Goal: Information Seeking & Learning: Learn about a topic

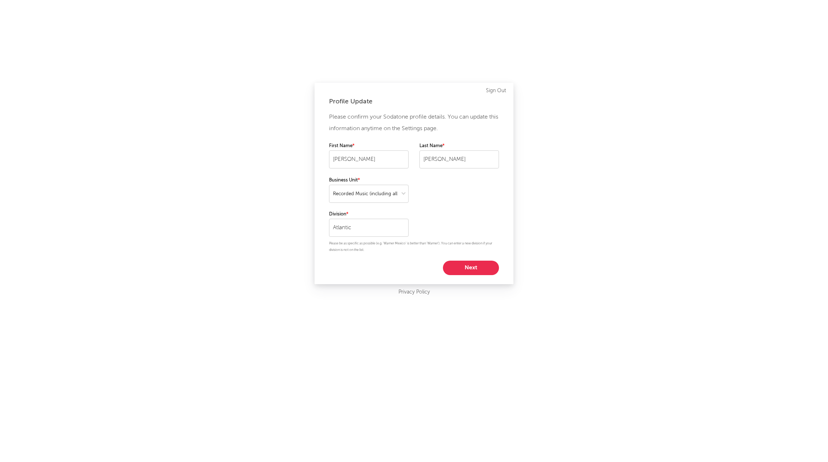
select select "recorded_music"
click at [478, 263] on button "Next" at bounding box center [471, 268] width 56 height 14
select select "other"
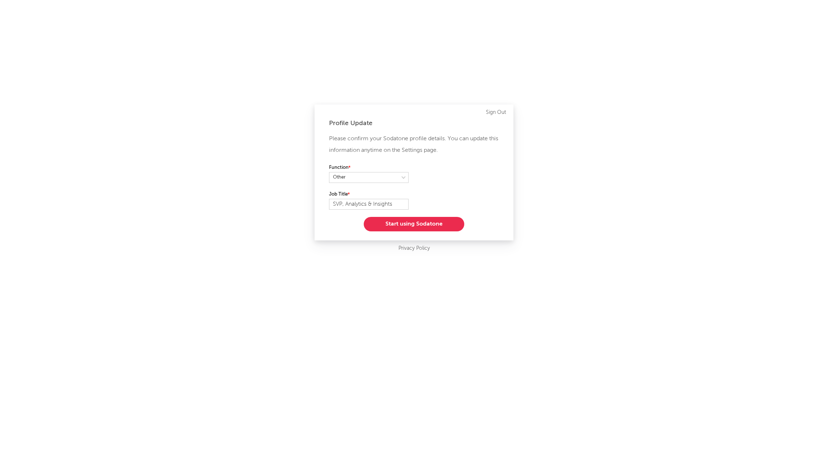
click at [412, 225] on button "Start using Sodatone" at bounding box center [414, 224] width 101 height 14
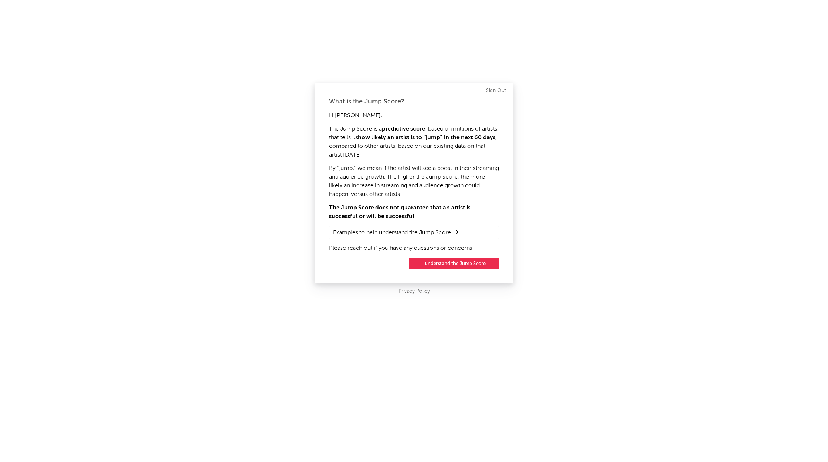
click at [474, 265] on button "I understand the Jump Score" at bounding box center [454, 263] width 90 height 11
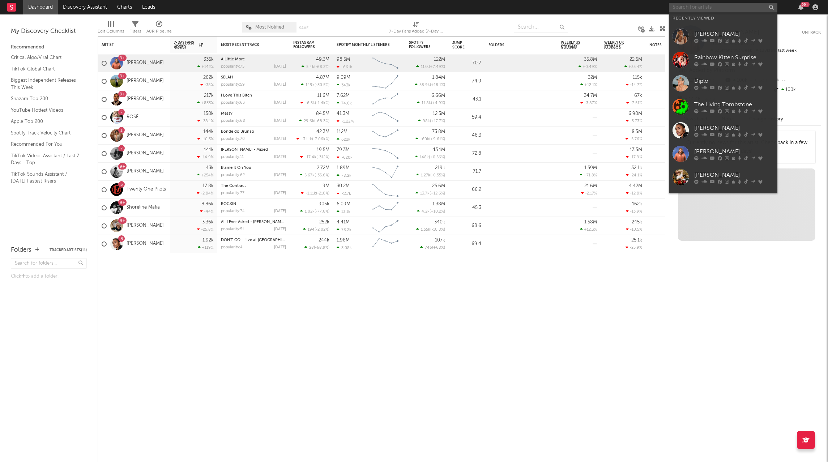
click at [704, 5] on input "text" at bounding box center [723, 7] width 108 height 9
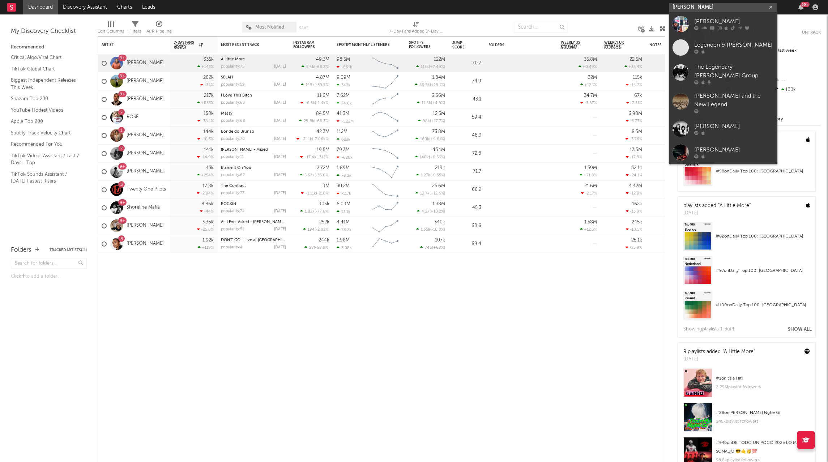
type input "[PERSON_NAME]"
click at [713, 21] on div "[PERSON_NAME]" at bounding box center [734, 21] width 80 height 9
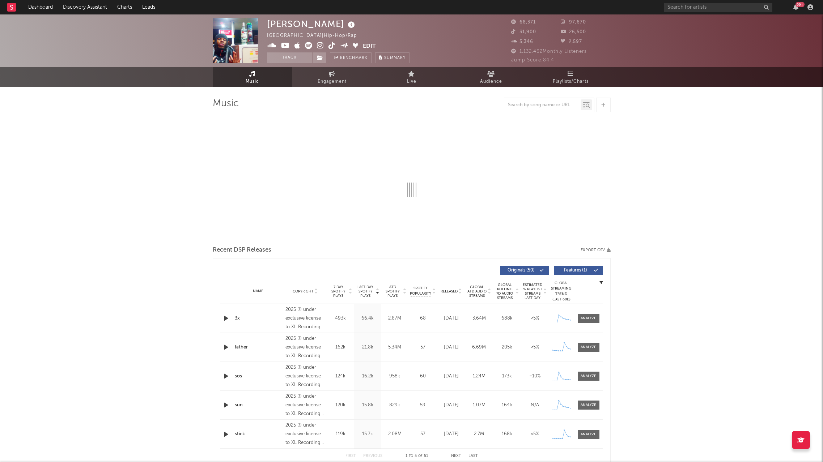
select select "6m"
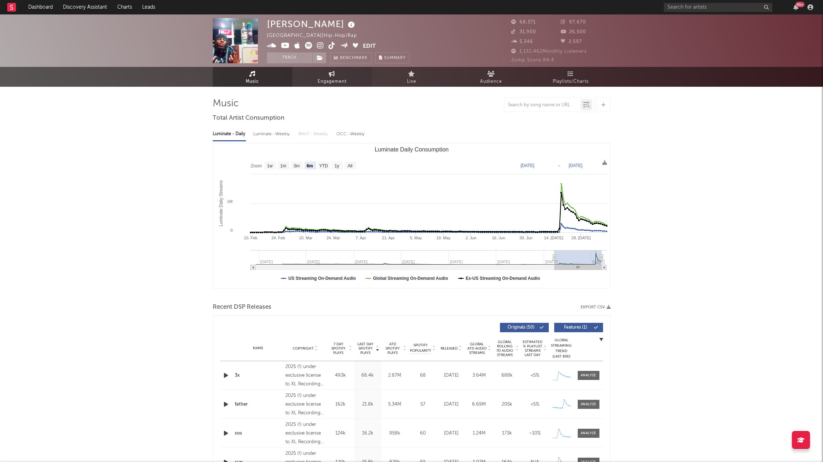
click at [332, 77] on span "Engagement" at bounding box center [332, 81] width 29 height 9
select select "1w"
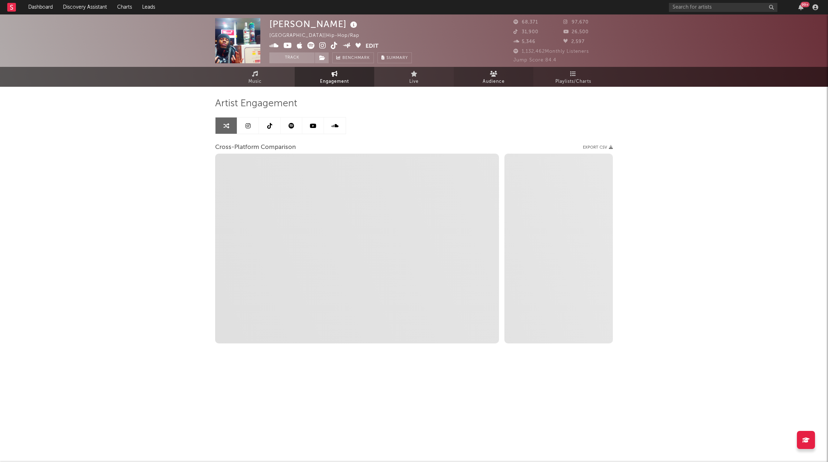
select select "1m"
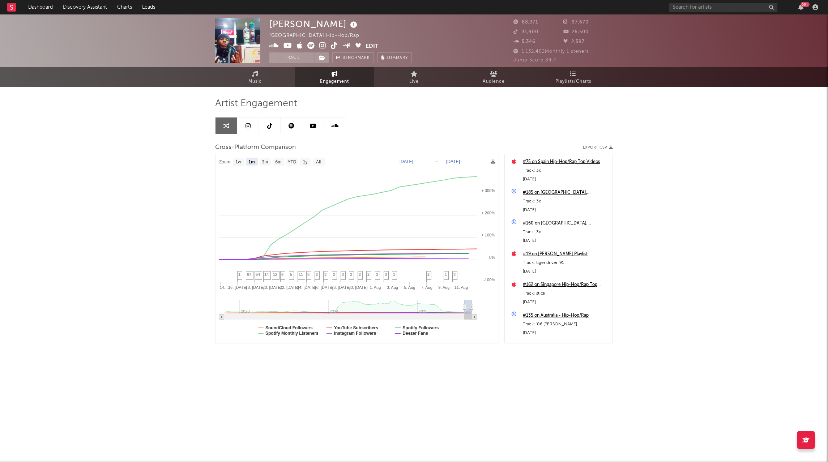
click at [293, 128] on icon at bounding box center [292, 126] width 6 height 6
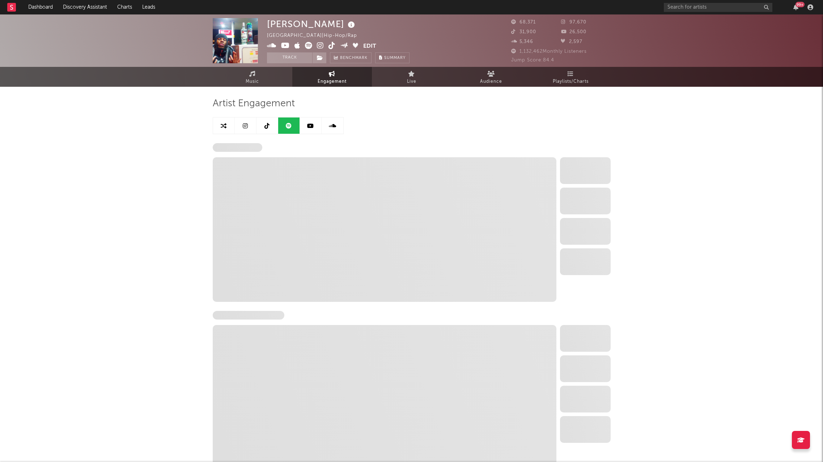
select select "6m"
select select "1w"
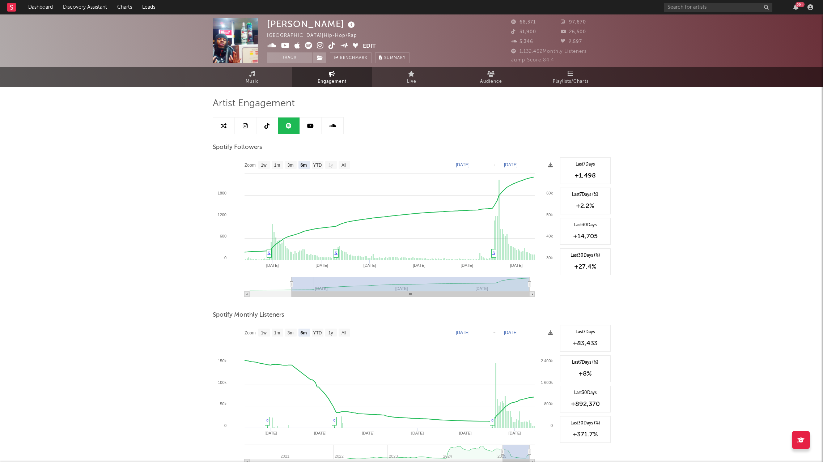
click at [267, 126] on icon at bounding box center [266, 126] width 5 height 6
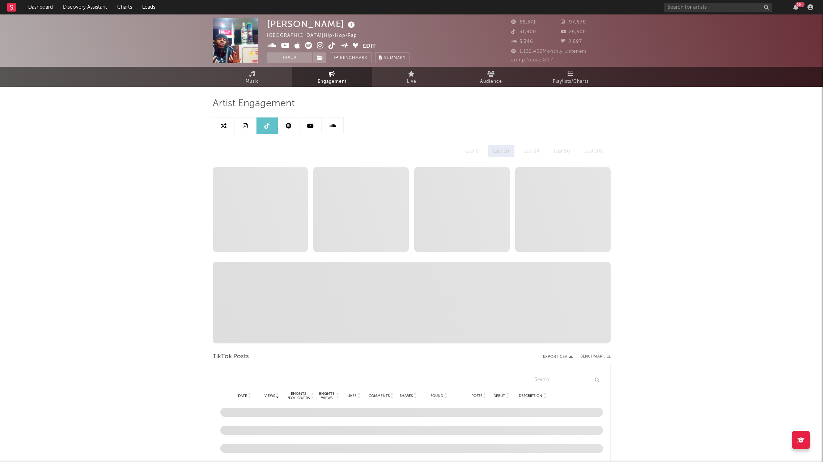
select select "1w"
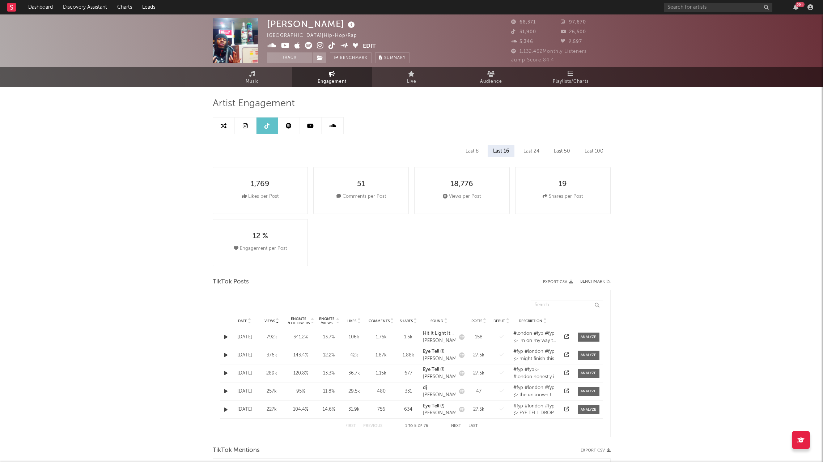
click at [248, 127] on link at bounding box center [246, 126] width 22 height 16
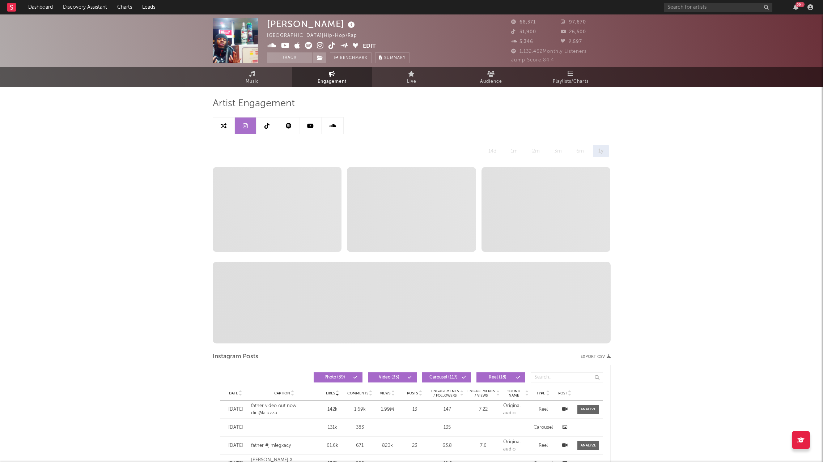
select select "6m"
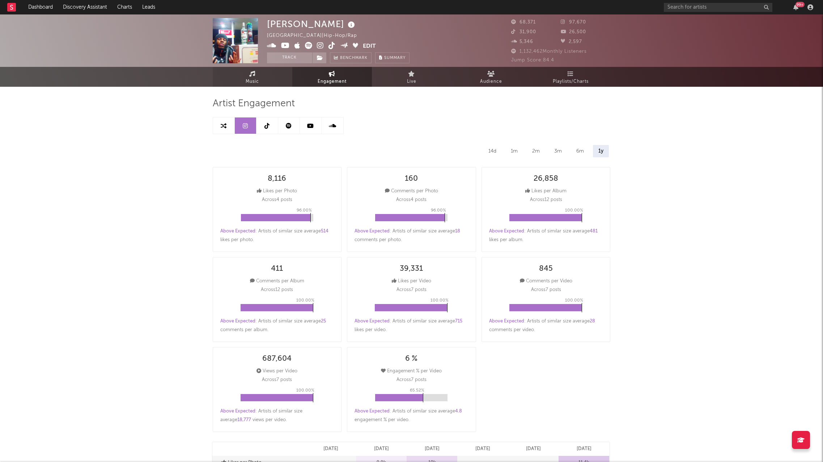
drag, startPoint x: 255, startPoint y: 73, endPoint x: 807, endPoint y: 194, distance: 565.8
click at [255, 73] on icon at bounding box center [252, 74] width 6 height 6
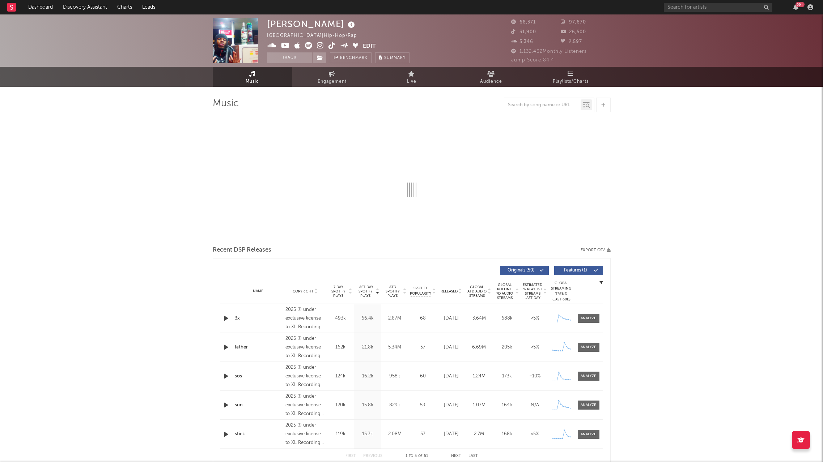
select select "6m"
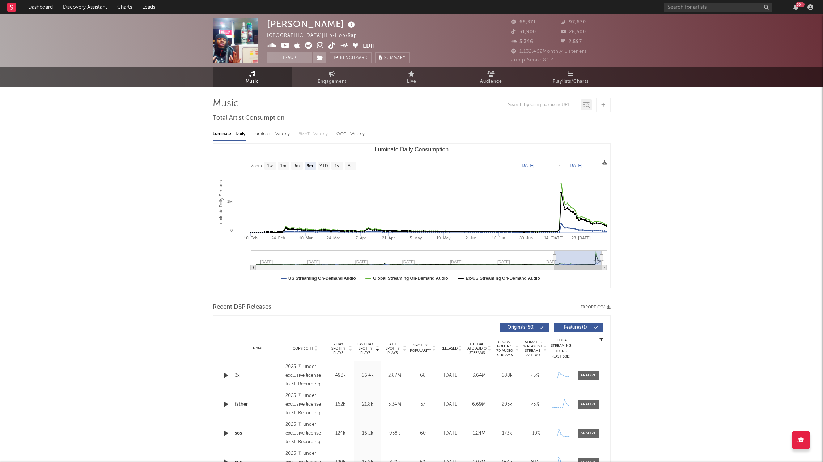
click at [260, 133] on div "Luminate - Weekly" at bounding box center [272, 134] width 38 height 12
select select "6m"
